Goal: Information Seeking & Learning: Learn about a topic

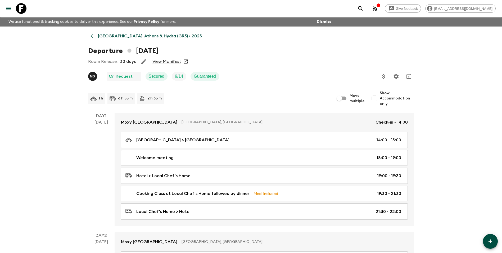
click at [110, 34] on p "[GEOGRAPHIC_DATA]: Athens & Hydra (GR3) • 2025" at bounding box center [150, 36] width 104 height 6
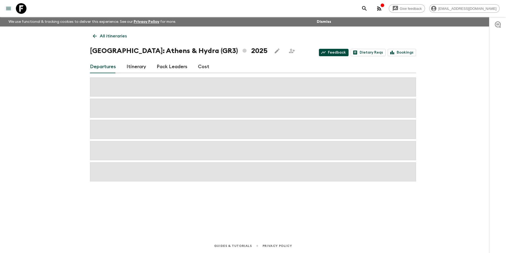
click at [337, 52] on link "Feedback" at bounding box center [334, 52] width 30 height 7
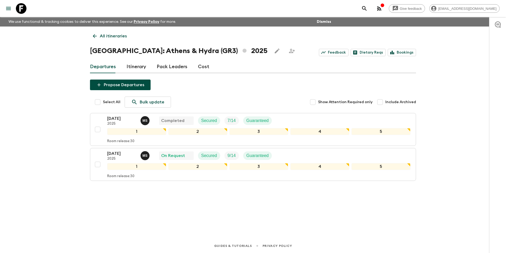
click at [98, 43] on div "All itineraries [GEOGRAPHIC_DATA]: [GEOGRAPHIC_DATA] & Hydra (GR3) 2025 Feedbac…" at bounding box center [253, 124] width 339 height 197
click at [100, 35] on p "All itineraries" at bounding box center [113, 36] width 27 height 6
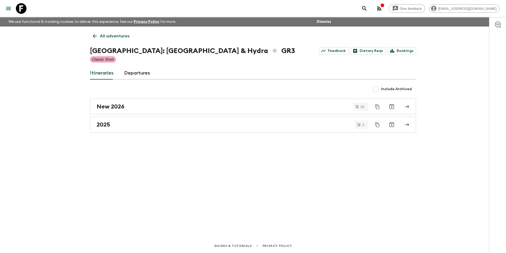
click at [100, 35] on p "All adventures" at bounding box center [115, 36] width 30 height 6
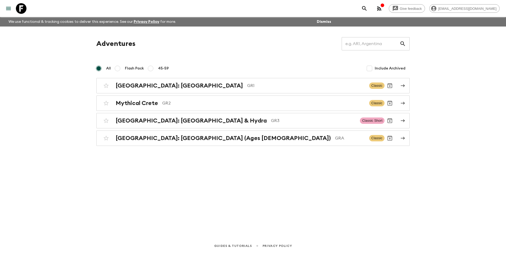
click at [100, 35] on div "Adventures ​ All Flash Pack 45-59 Include Archived [GEOGRAPHIC_DATA]: [GEOGRAPH…" at bounding box center [253, 124] width 339 height 197
click at [196, 132] on link "[GEOGRAPHIC_DATA]: [GEOGRAPHIC_DATA] (Ages [DEMOGRAPHIC_DATA]) GRA Classic" at bounding box center [253, 137] width 314 height 15
